Goal: Information Seeking & Learning: Learn about a topic

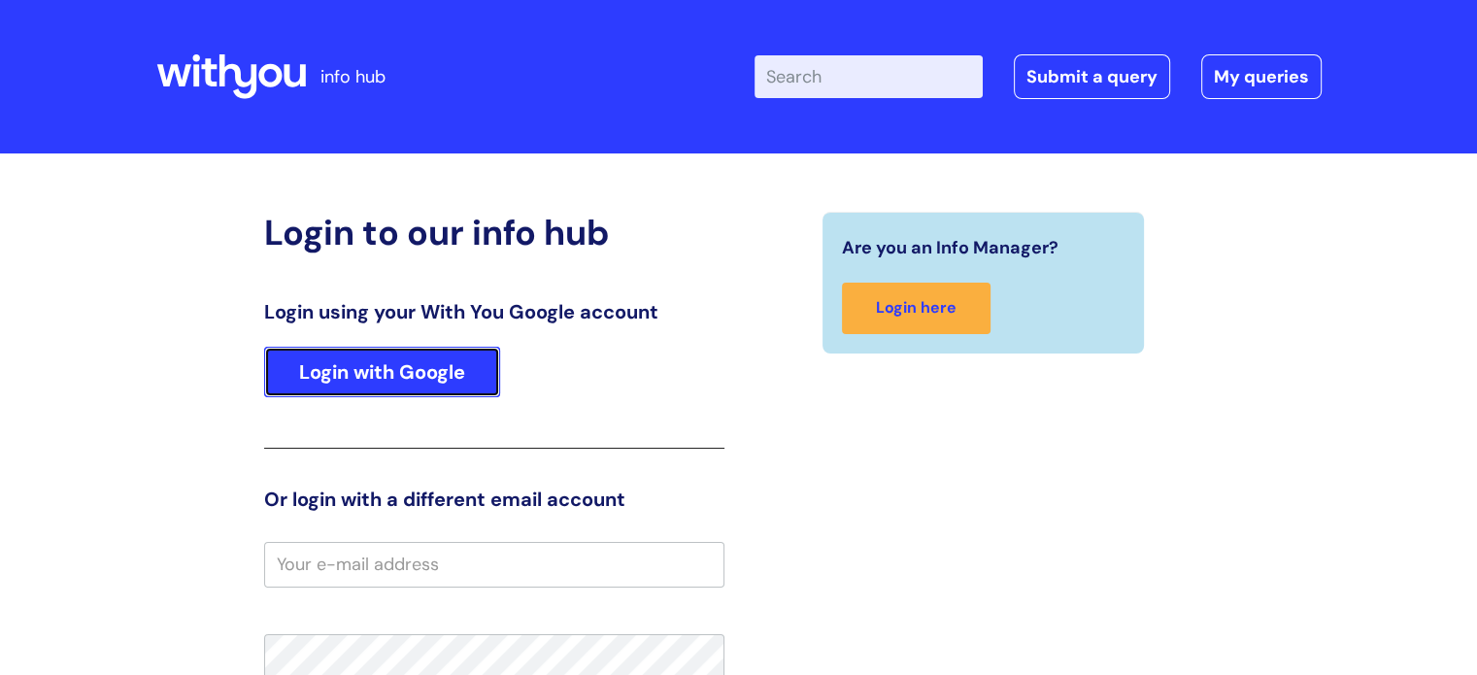
click at [449, 374] on link "Login with Google" at bounding box center [382, 372] width 236 height 50
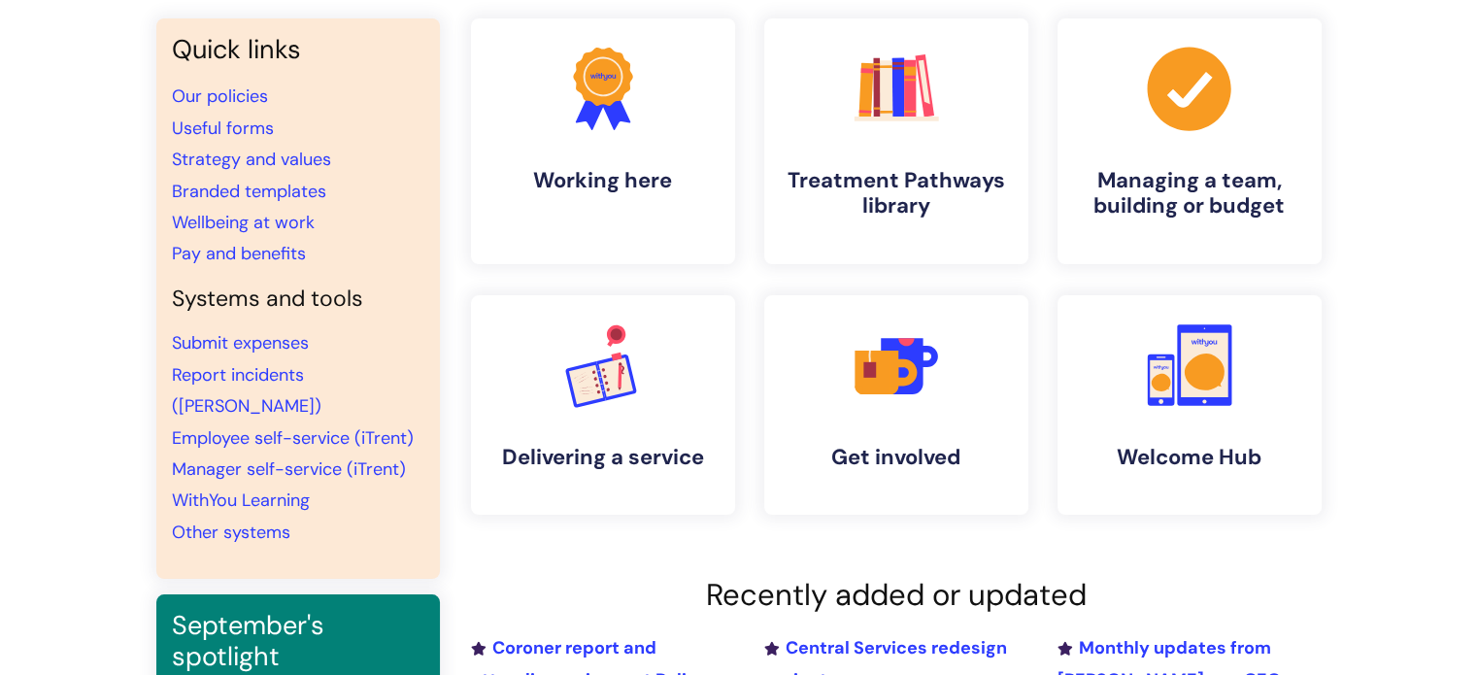
scroll to position [153, 0]
click at [353, 427] on link "Employee self-service (iTrent)" at bounding box center [293, 438] width 242 height 23
click at [310, 427] on link "Employee self-service (iTrent)" at bounding box center [293, 438] width 242 height 23
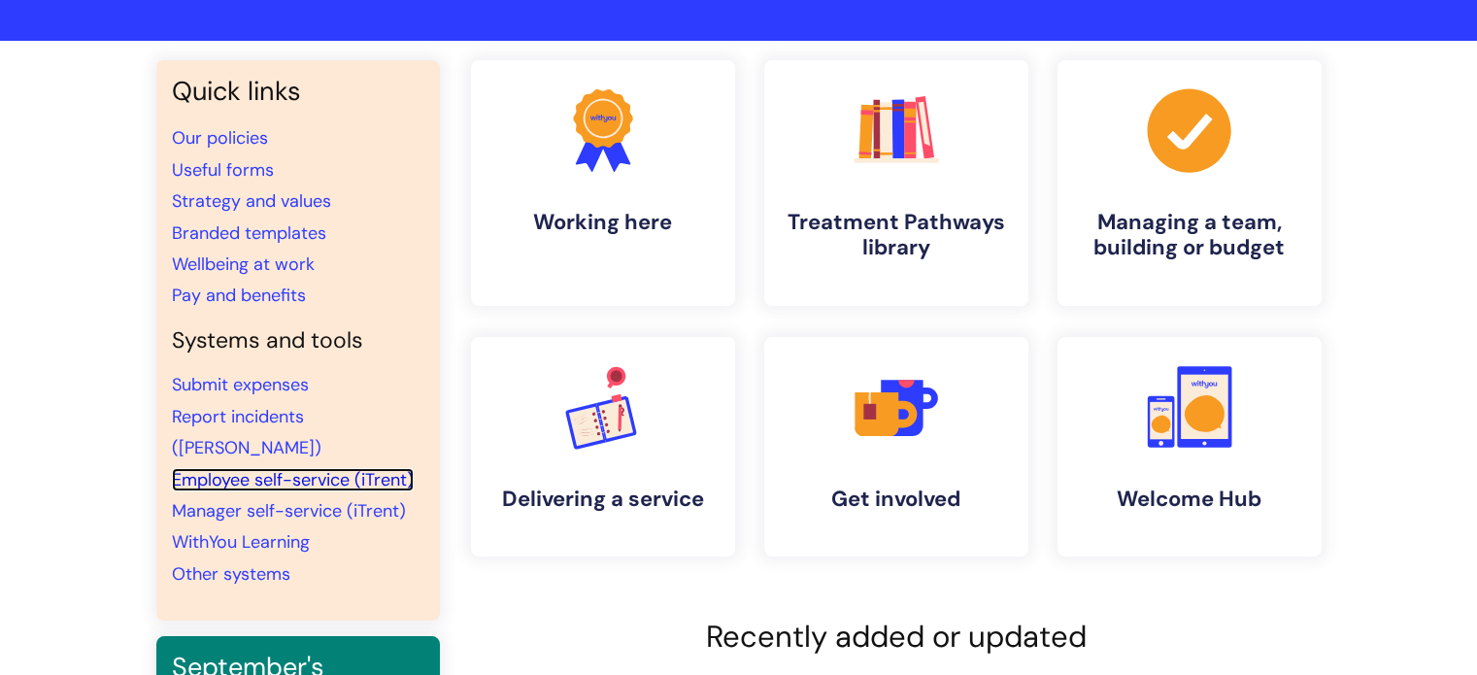
scroll to position [105, 0]
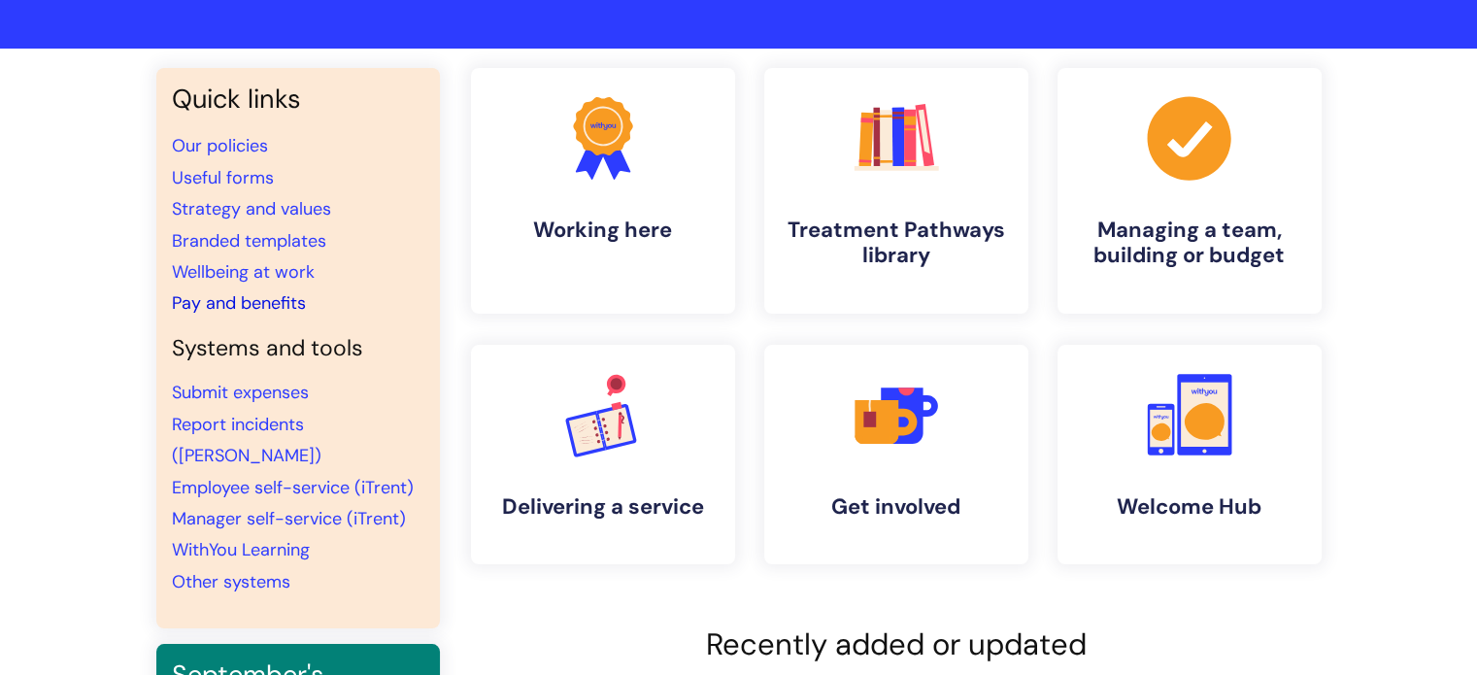
click at [274, 300] on link "Pay and benefits" at bounding box center [239, 302] width 134 height 23
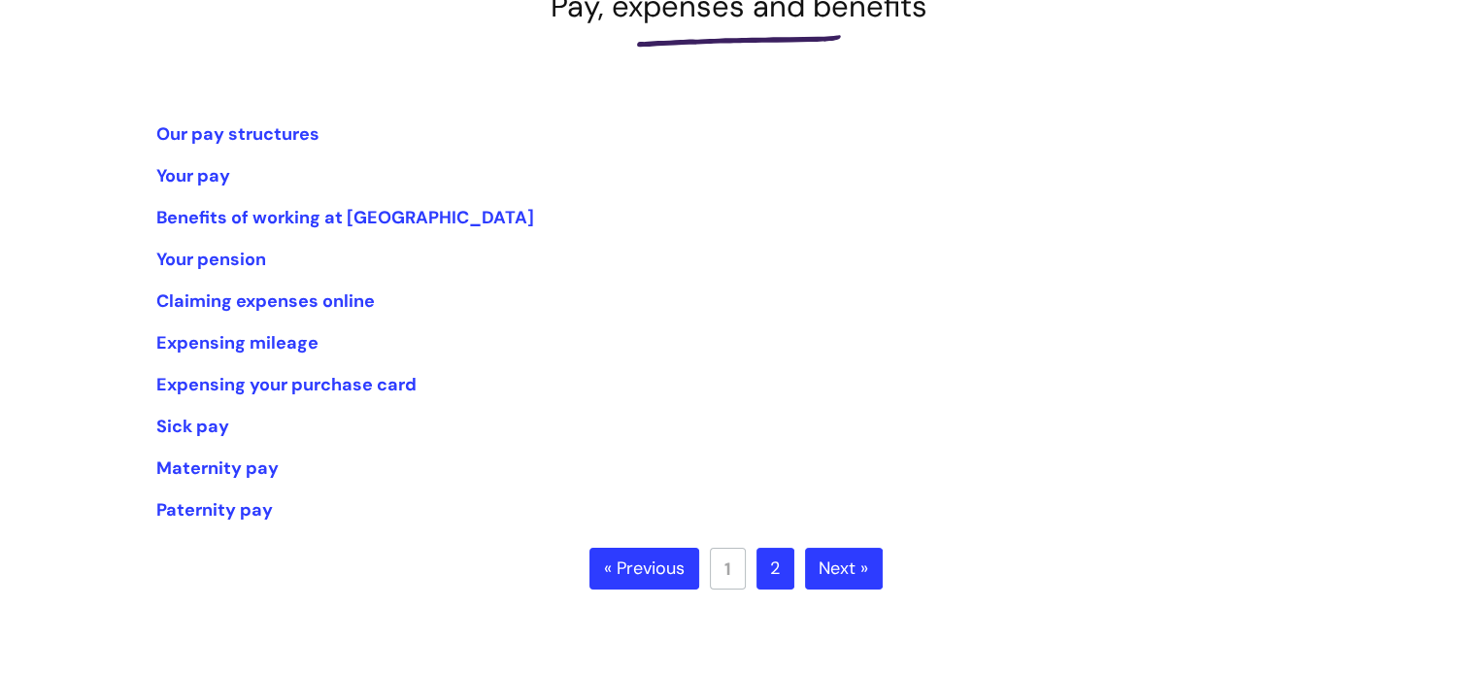
scroll to position [320, 0]
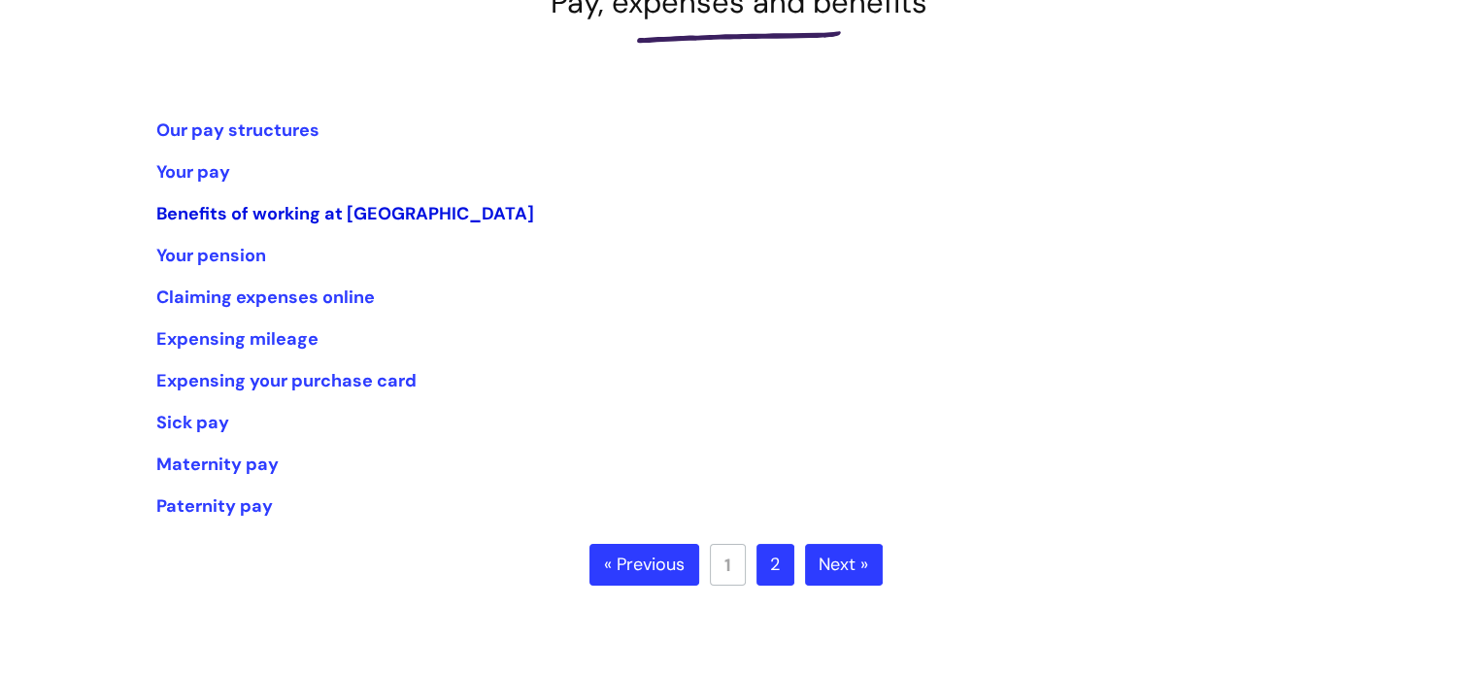
click at [295, 209] on link "Benefits of working at [GEOGRAPHIC_DATA]" at bounding box center [345, 213] width 378 height 23
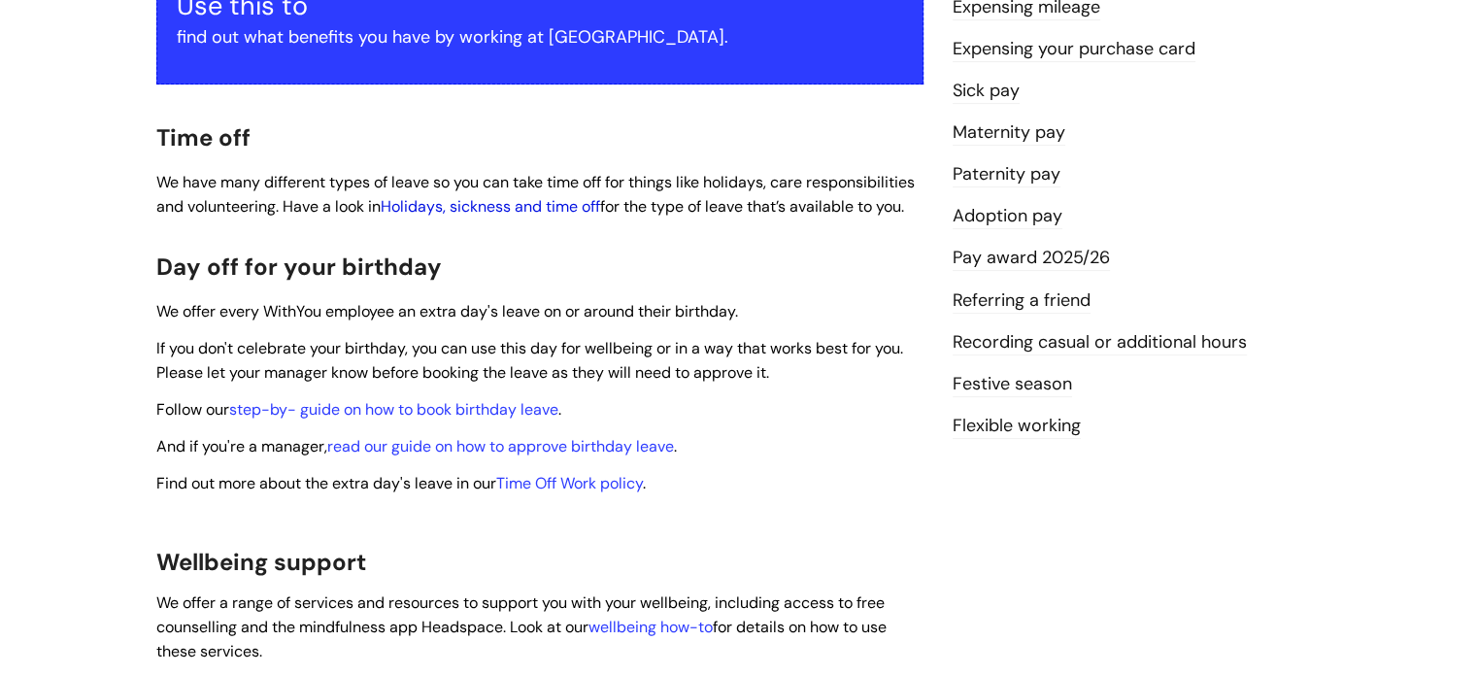
scroll to position [477, 0]
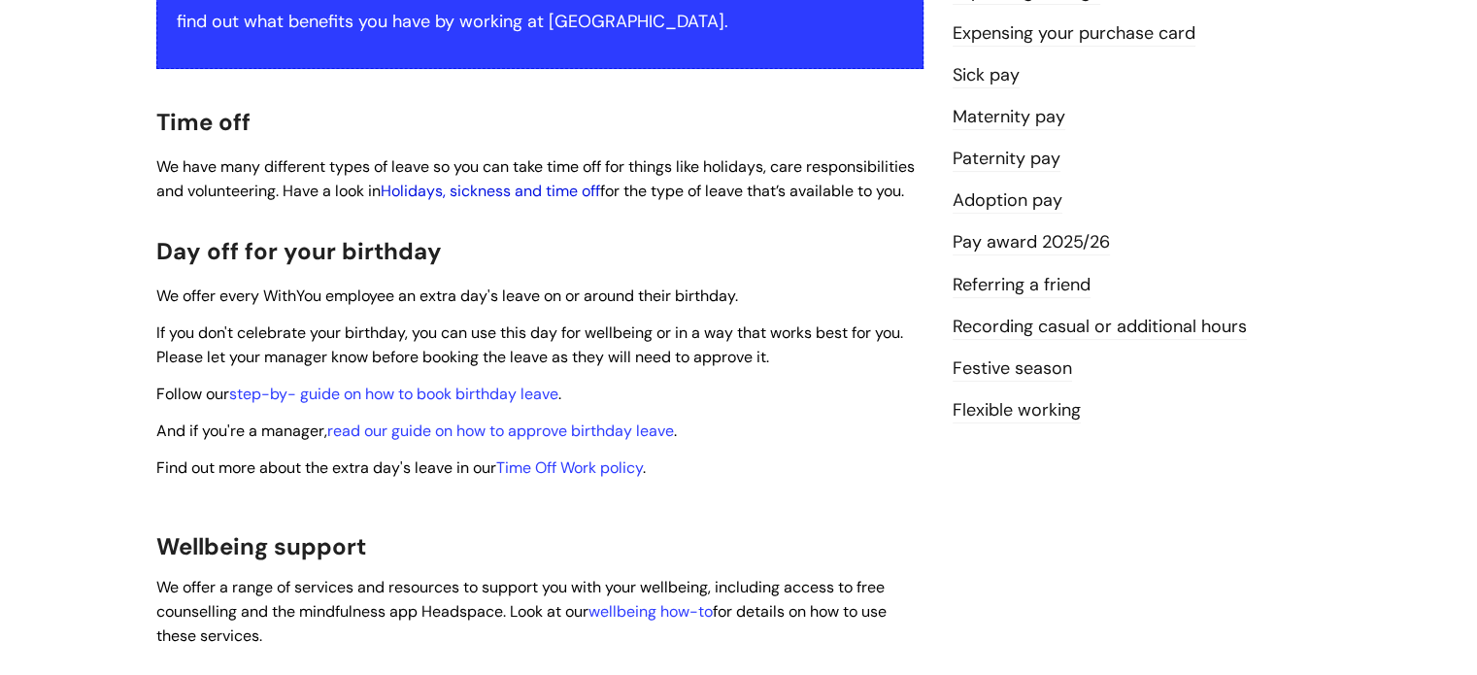
click at [590, 181] on link "Holidays, sickness and time off" at bounding box center [490, 191] width 219 height 20
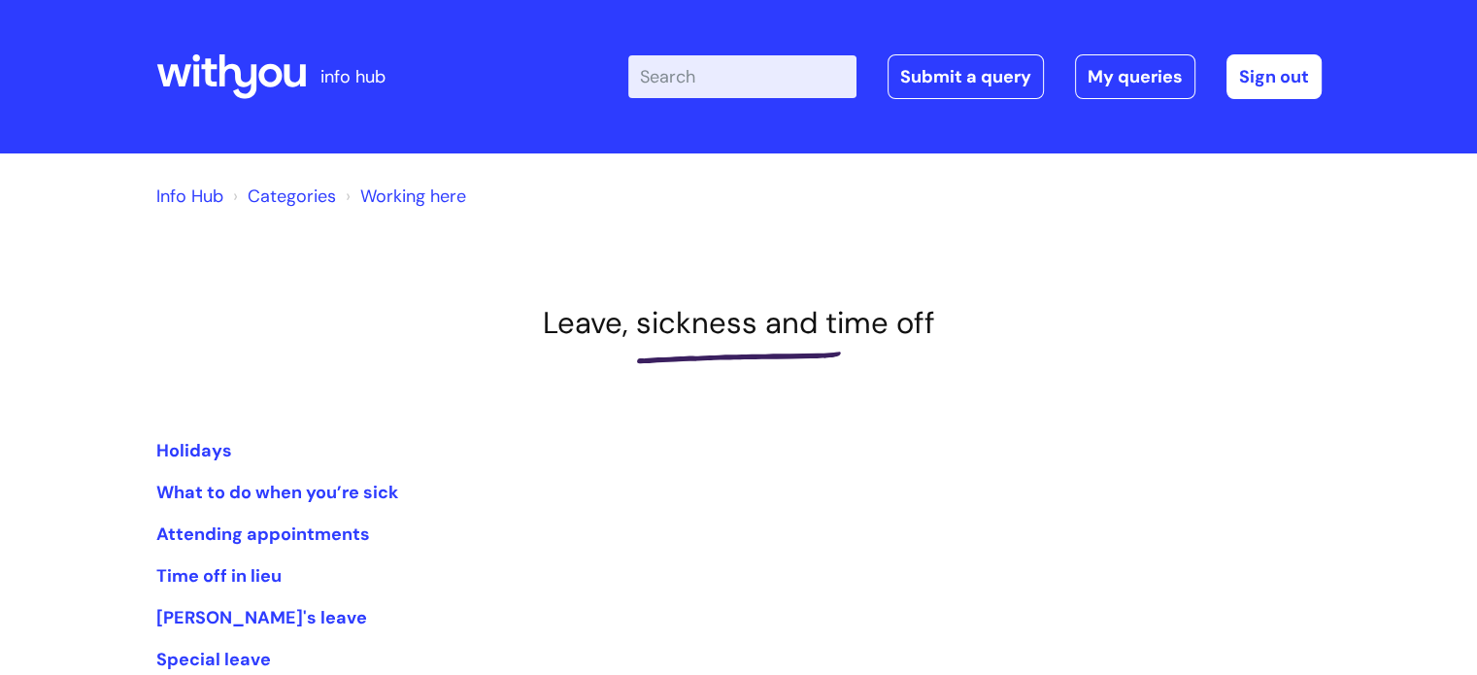
scroll to position [260, 0]
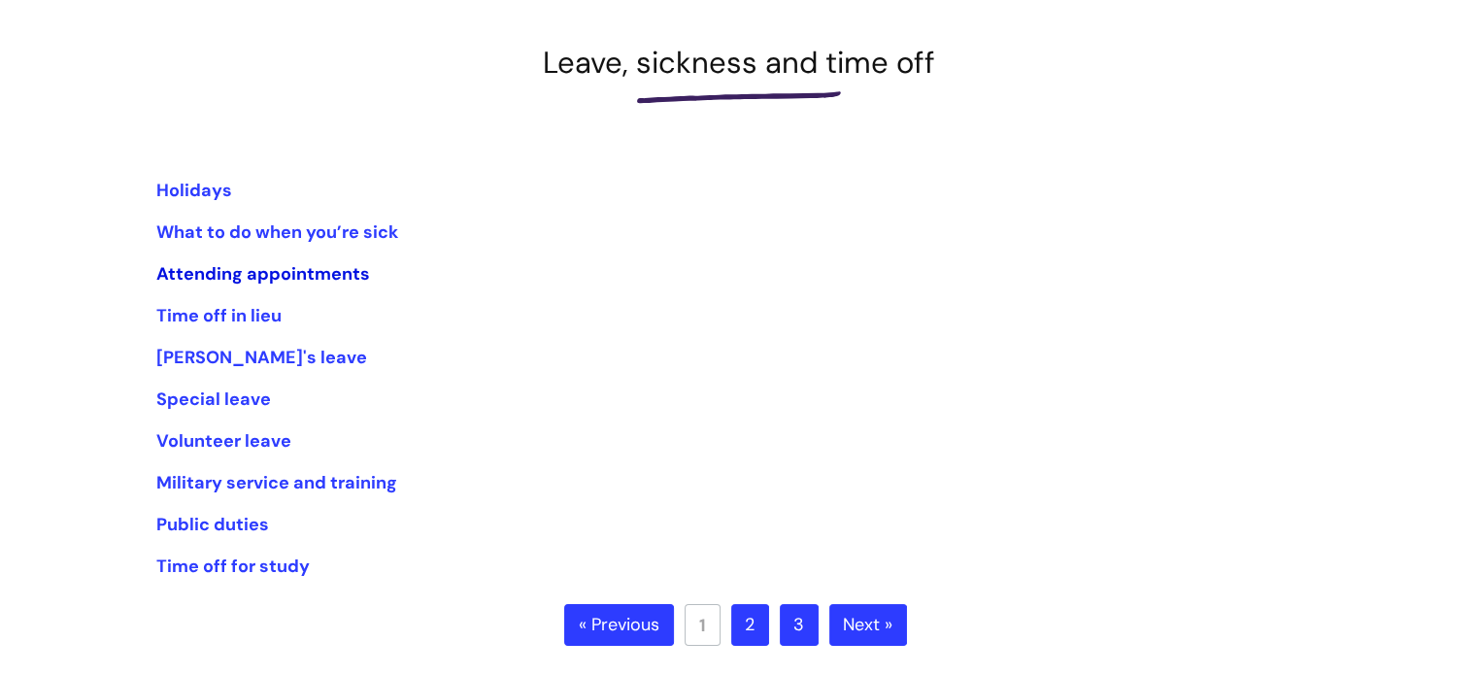
click at [305, 276] on link "Attending appointments" at bounding box center [263, 273] width 214 height 23
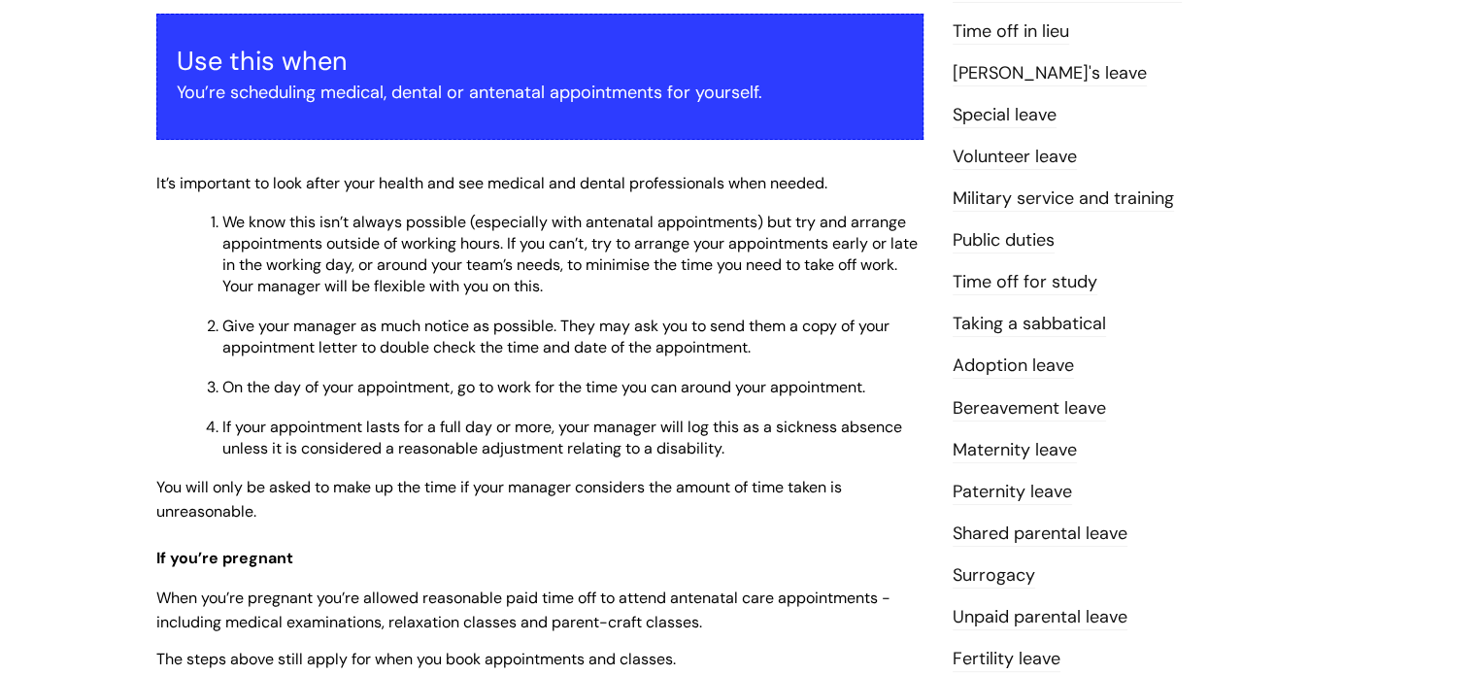
scroll to position [346, 0]
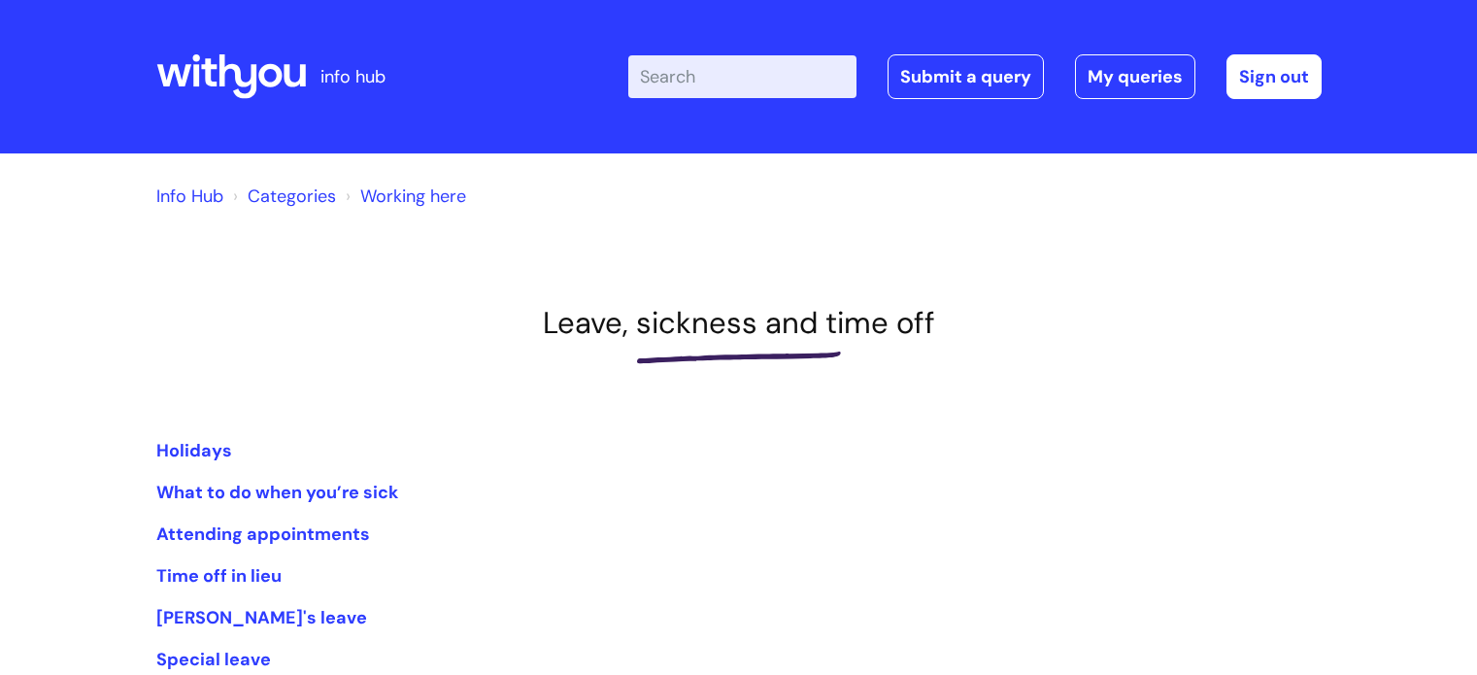
scroll to position [260, 0]
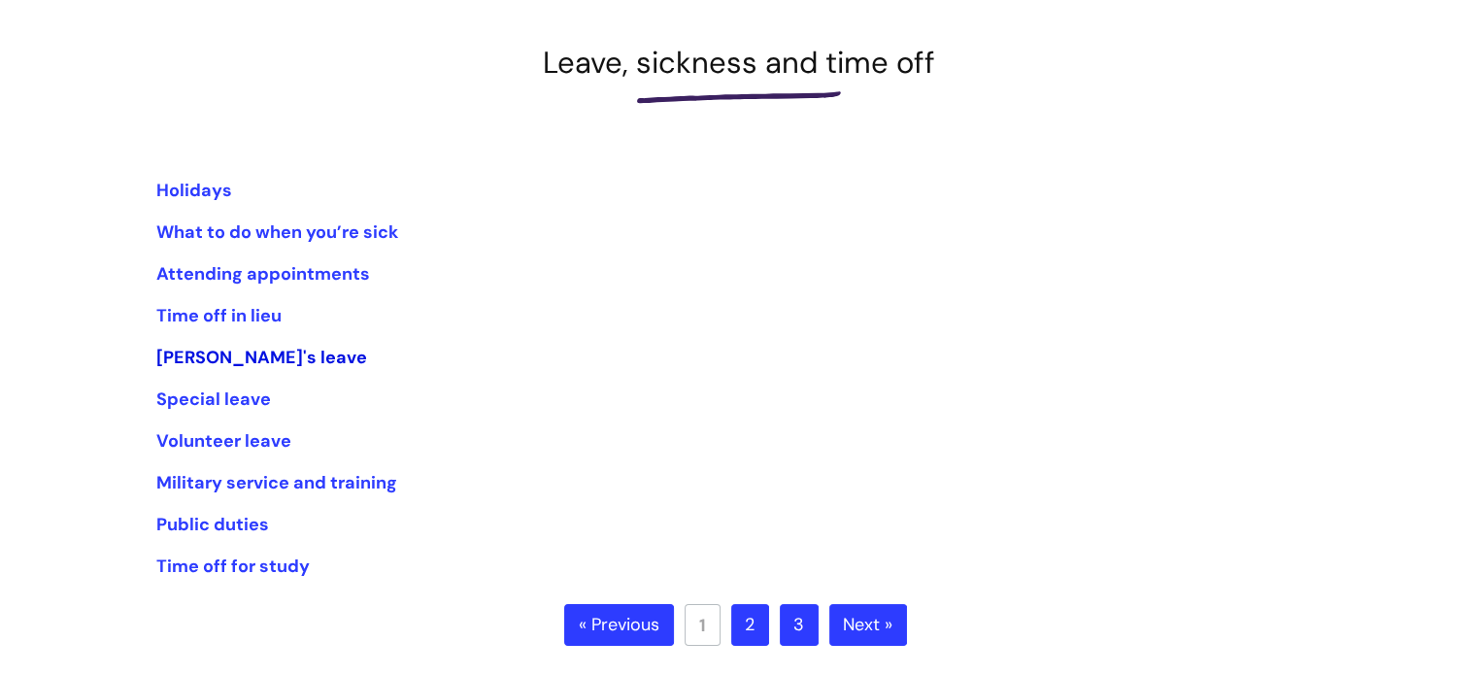
click at [253, 355] on link "[PERSON_NAME]'s leave" at bounding box center [261, 357] width 211 height 23
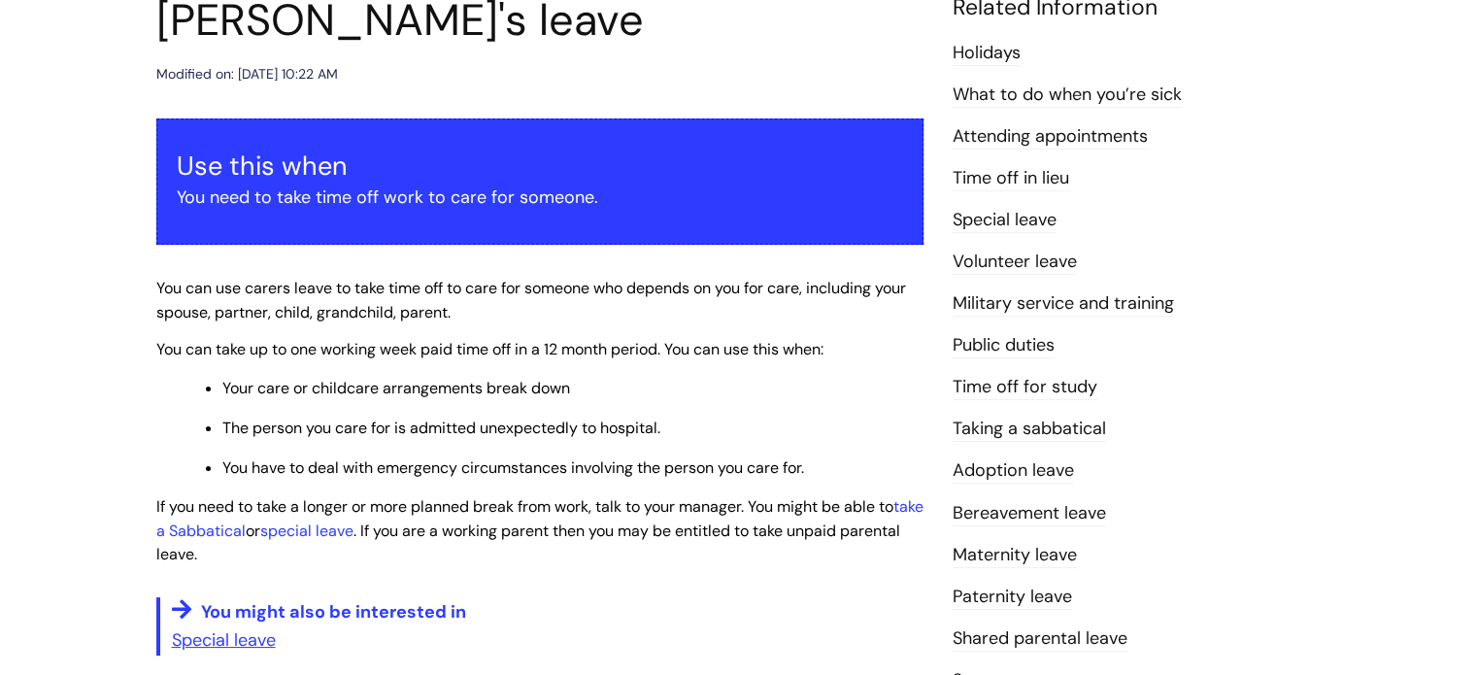
scroll to position [252, 0]
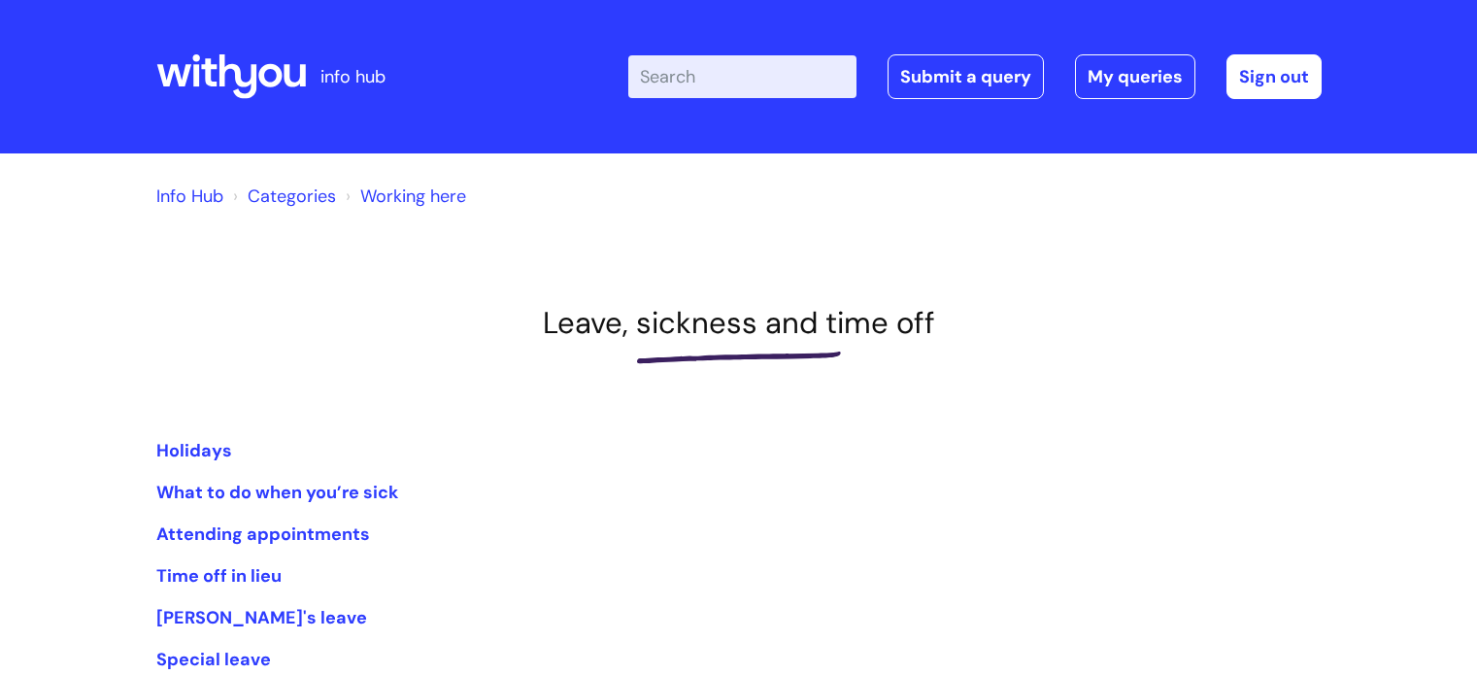
scroll to position [260, 0]
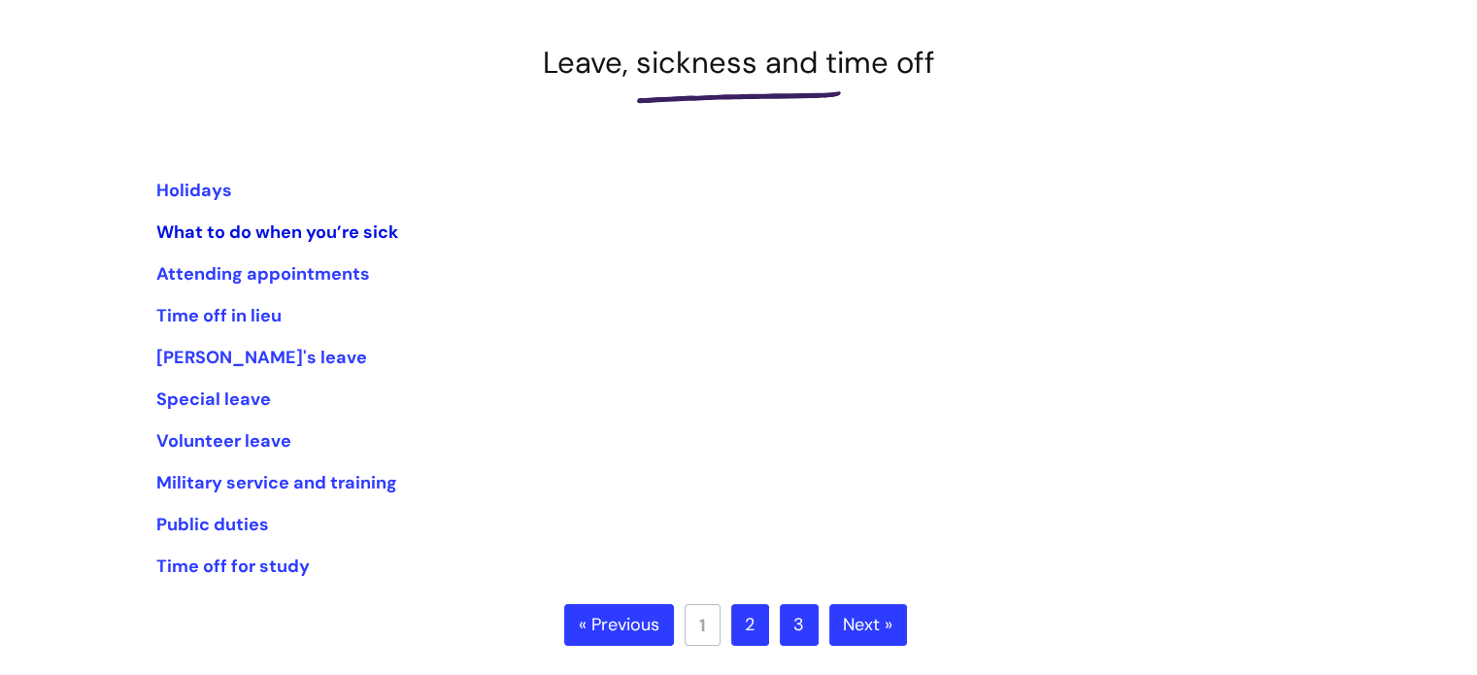
click at [225, 235] on link "What to do when you’re sick" at bounding box center [277, 231] width 242 height 23
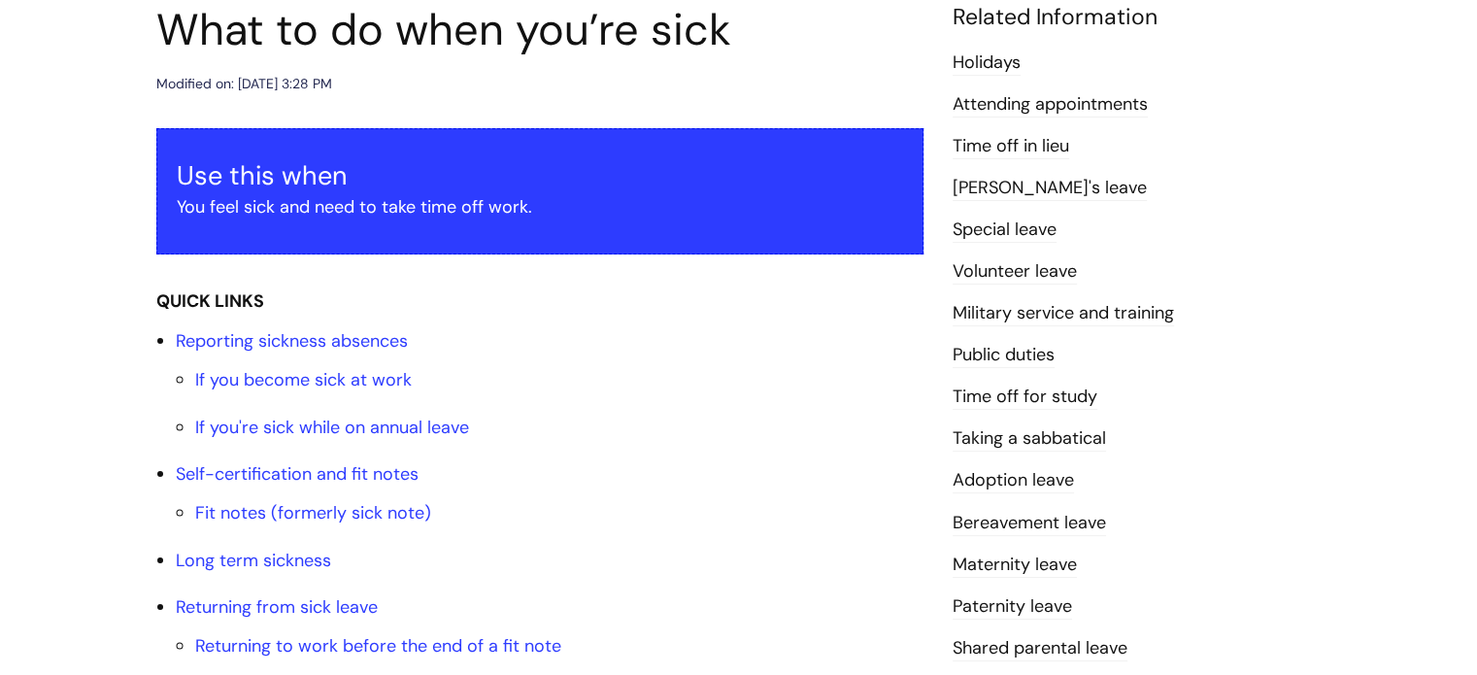
scroll to position [62, 0]
